Goal: Task Accomplishment & Management: Use online tool/utility

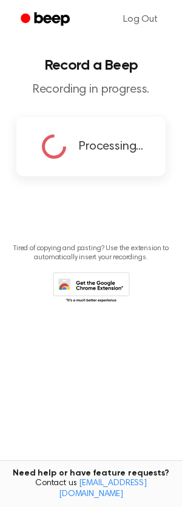
click at [132, 167] on div "Processing..." at bounding box center [90, 146] width 149 height 59
click at [53, 222] on main "Record a Beep Recording in progress. Processing... Tired of copying and pasting…" at bounding box center [91, 234] width 182 height 468
click at [111, 288] on icon at bounding box center [91, 288] width 77 height 33
click at [55, 154] on icon at bounding box center [53, 146] width 41 height 41
click at [55, 154] on icon at bounding box center [54, 147] width 38 height 38
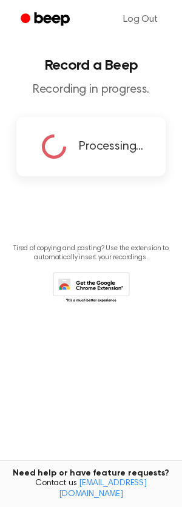
click at [42, 245] on p "Tired of copying and pasting? Use the extension to automatically insert your re…" at bounding box center [91, 253] width 162 height 18
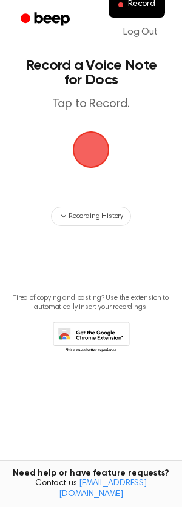
click at [88, 147] on span "button" at bounding box center [90, 149] width 41 height 41
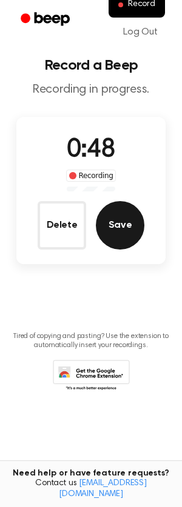
click at [119, 243] on button "Save" at bounding box center [120, 225] width 48 height 48
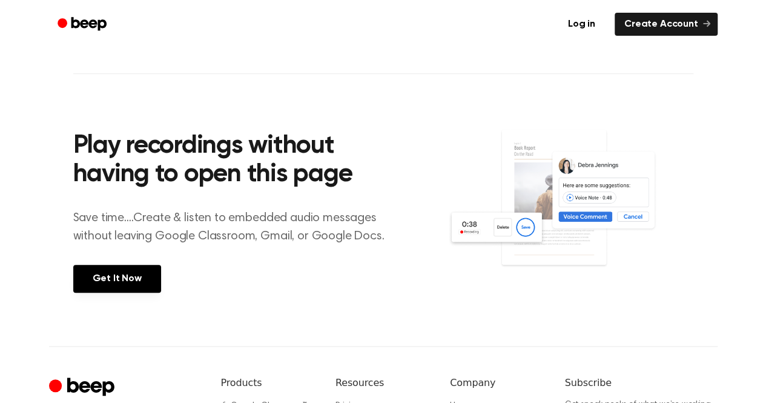
scroll to position [403, 0]
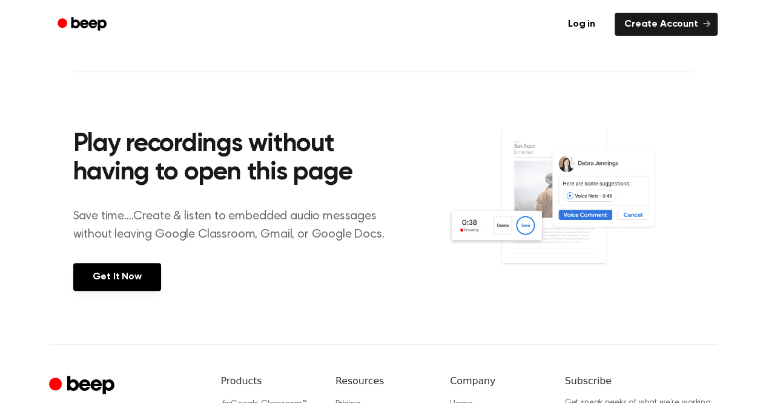
drag, startPoint x: 771, startPoint y: 156, endPoint x: 774, endPoint y: 314, distance: 158.1
click at [765, 314] on html "Log in Create Account You were left a beep Turn up your volume and press play. …" at bounding box center [383, 85] width 766 height 976
